Goal: Task Accomplishment & Management: Manage account settings

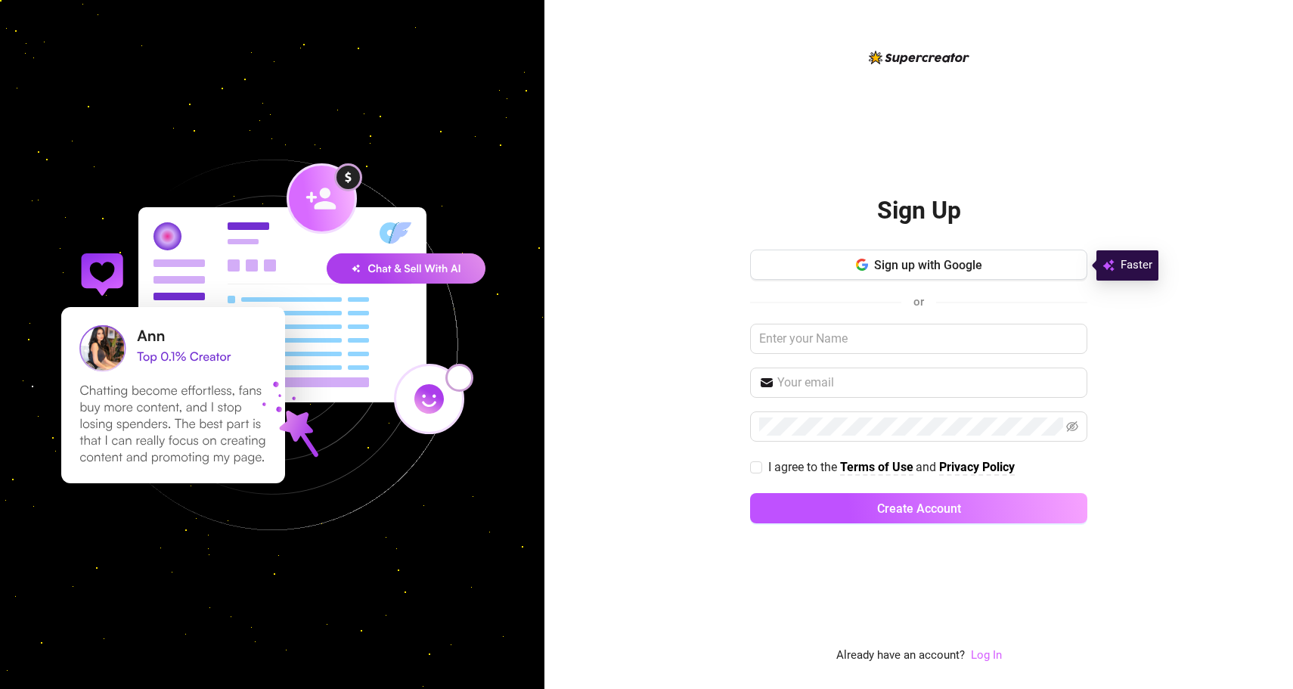
click at [989, 653] on link "Log In" at bounding box center [986, 655] width 31 height 14
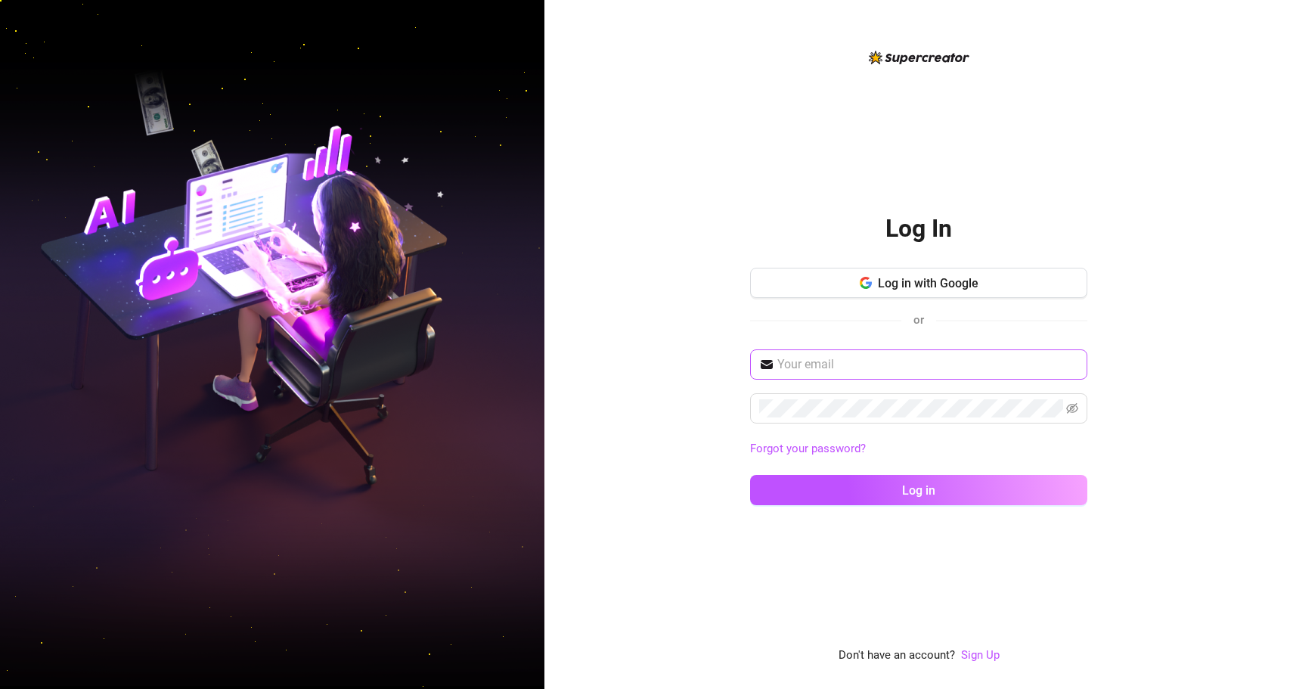
click at [901, 353] on span at bounding box center [918, 364] width 337 height 30
click at [883, 364] on input "text" at bounding box center [927, 364] width 301 height 18
type input "[EMAIL_ADDRESS][DOMAIN_NAME]"
drag, startPoint x: 945, startPoint y: 364, endPoint x: 662, endPoint y: 364, distance: 283.6
click at [662, 364] on div "Log In Log in with Google or [EMAIL_ADDRESS][DOMAIN_NAME] Forgot your password?…" at bounding box center [918, 344] width 749 height 689
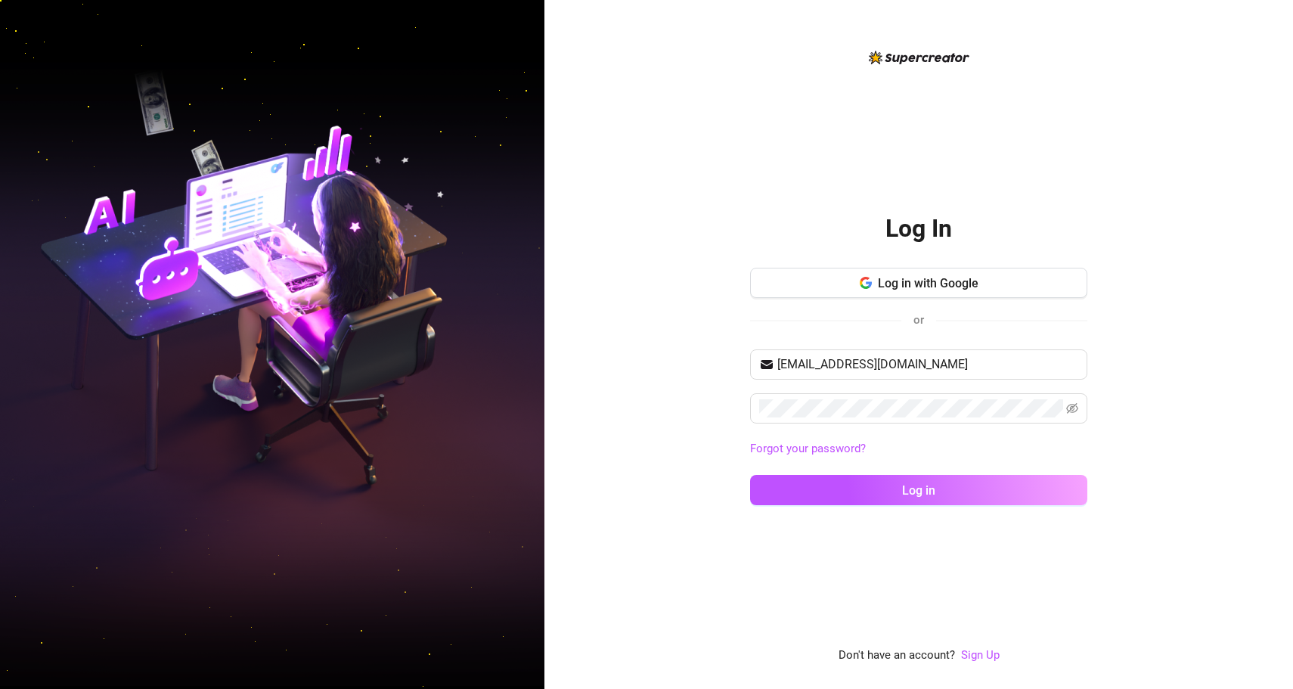
click at [904, 380] on div "[EMAIL_ADDRESS][DOMAIN_NAME] Forgot your password? Log in" at bounding box center [918, 433] width 337 height 169
drag, startPoint x: 940, startPoint y: 364, endPoint x: 684, endPoint y: 346, distance: 256.2
click at [684, 346] on div "Log In Log in with Google or [EMAIL_ADDRESS][DOMAIN_NAME] Forgot your password?…" at bounding box center [918, 344] width 749 height 689
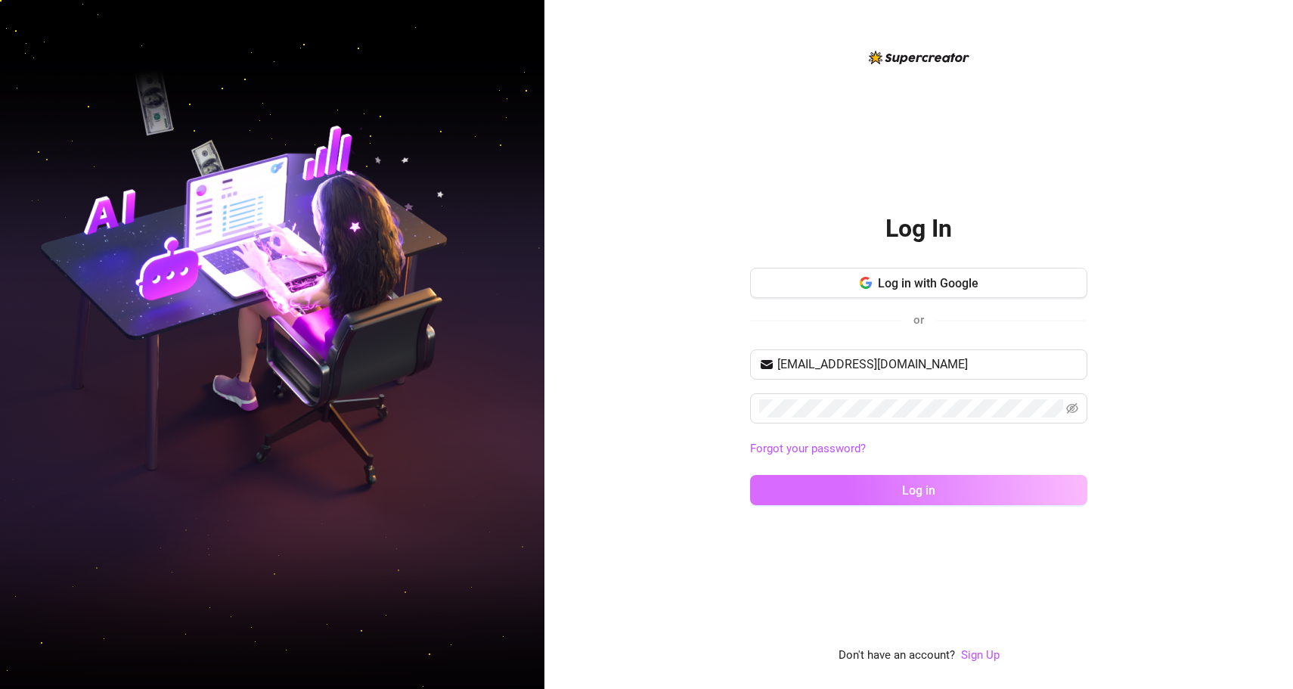
click at [940, 488] on button "Log in" at bounding box center [918, 490] width 337 height 30
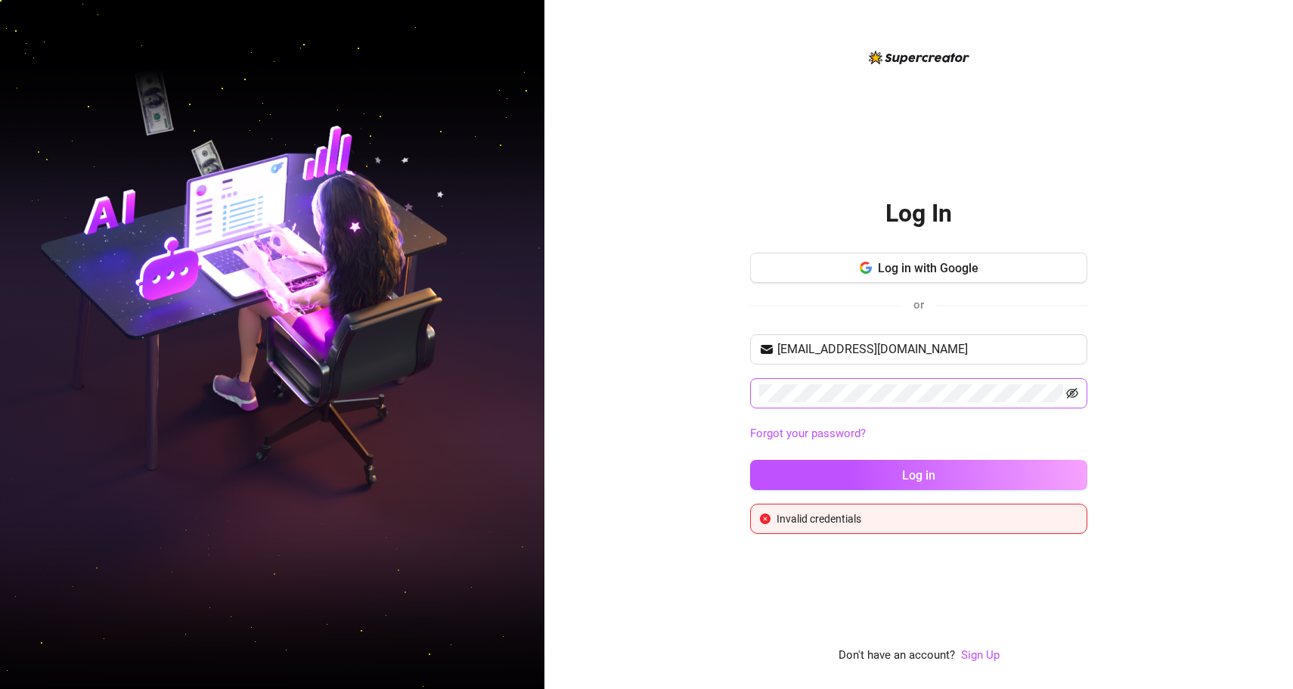
click at [1068, 393] on icon "eye-invisible" at bounding box center [1072, 393] width 12 height 12
click at [922, 470] on span "Log in" at bounding box center [918, 475] width 33 height 14
